Goal: Information Seeking & Learning: Find specific fact

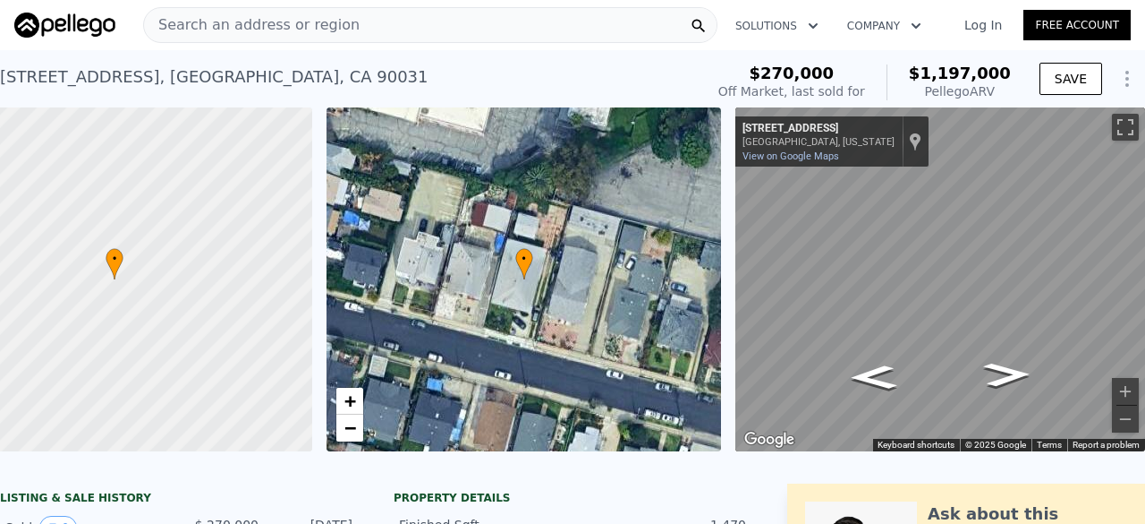
scroll to position [0, 730]
click at [258, 14] on span "Search an address or region" at bounding box center [252, 24] width 216 height 21
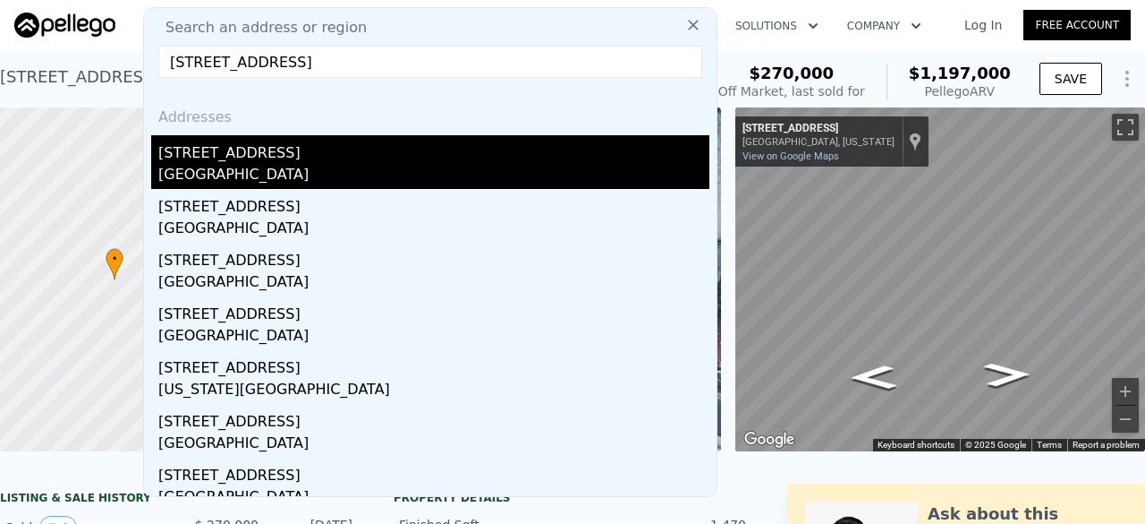
type input "[STREET_ADDRESS]"
click at [307, 140] on div "[STREET_ADDRESS]" at bounding box center [433, 149] width 551 height 29
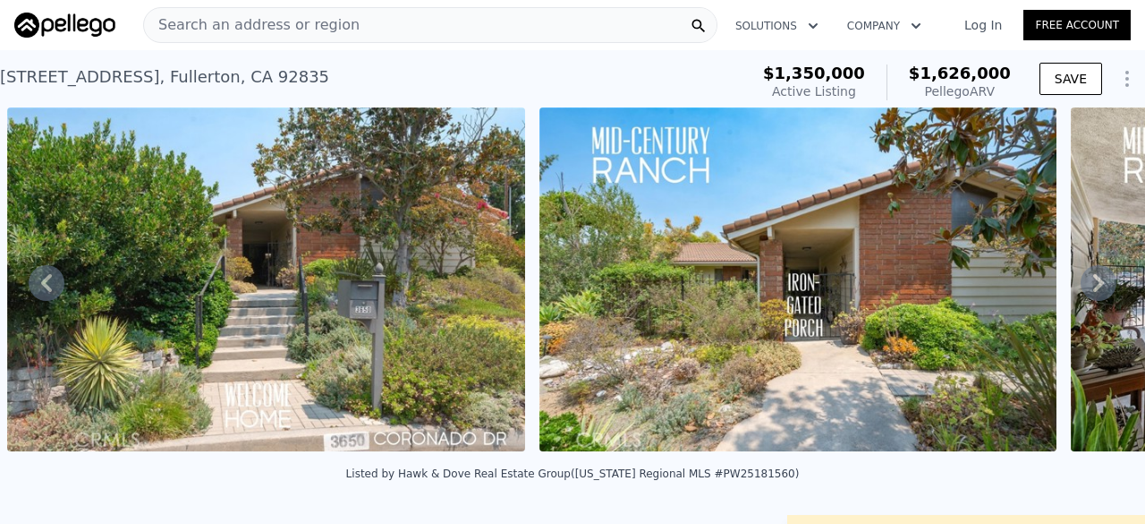
click at [315, 27] on span "Search an address or region" at bounding box center [252, 24] width 216 height 21
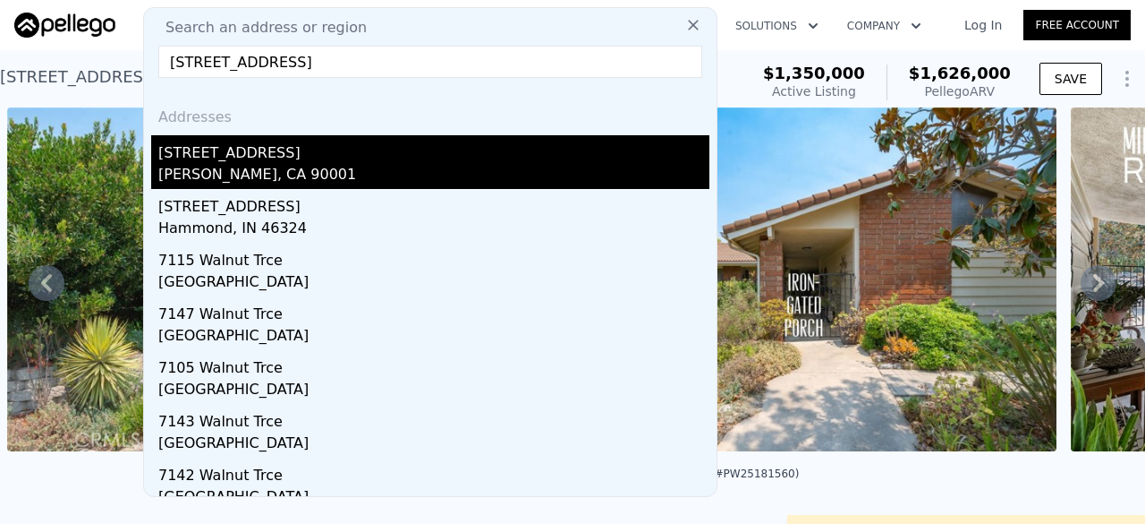
type input "[STREET_ADDRESS]"
click at [315, 175] on div "[PERSON_NAME], CA 90001" at bounding box center [433, 176] width 551 height 25
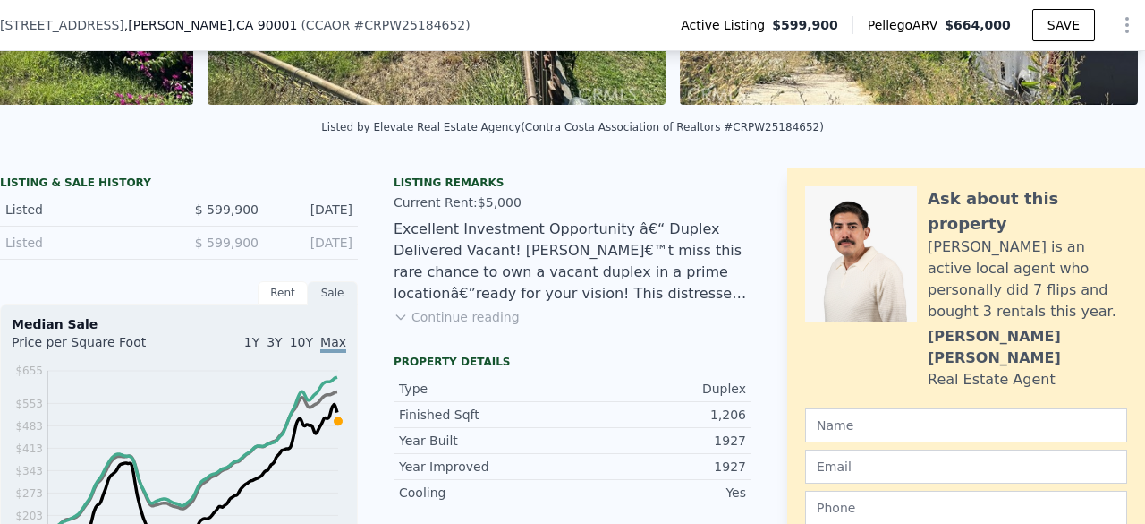
scroll to position [340, 0]
click at [451, 323] on button "Continue reading" at bounding box center [457, 317] width 126 height 18
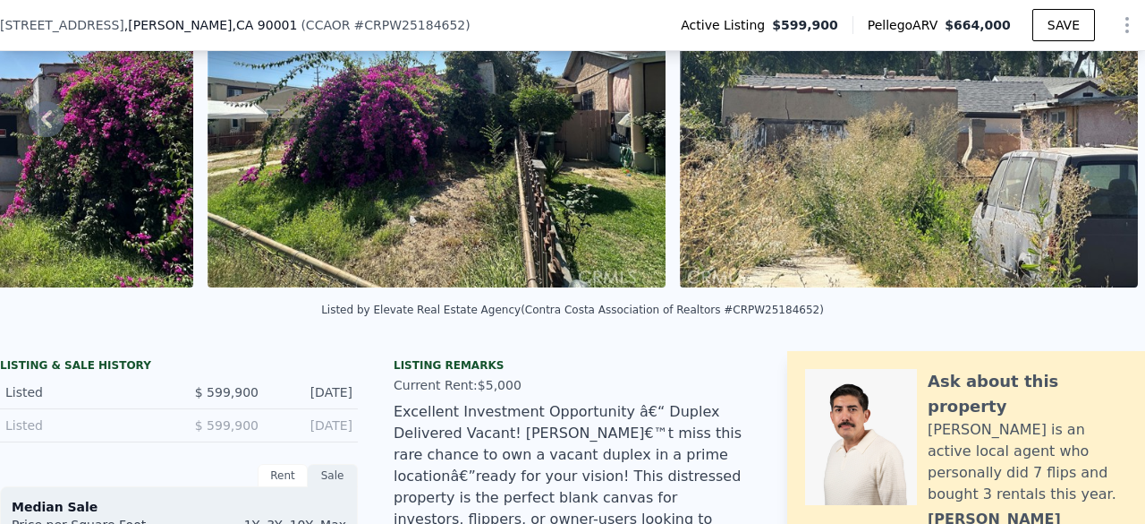
scroll to position [145, 0]
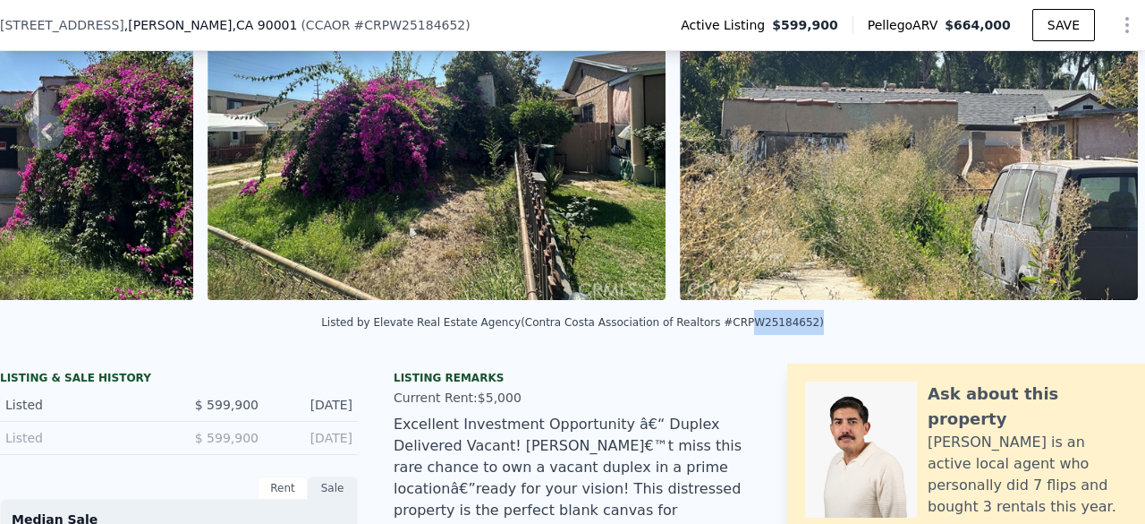
drag, startPoint x: 711, startPoint y: 335, endPoint x: 768, endPoint y: 343, distance: 57.8
click at [768, 343] on div "Listed by Elevate Real Estate Agency (Contra Costa Association of Realtors #CRP…" at bounding box center [572, 327] width 1145 height 43
copy div "PW25184652"
